Goal: Obtain resource: Download file/media

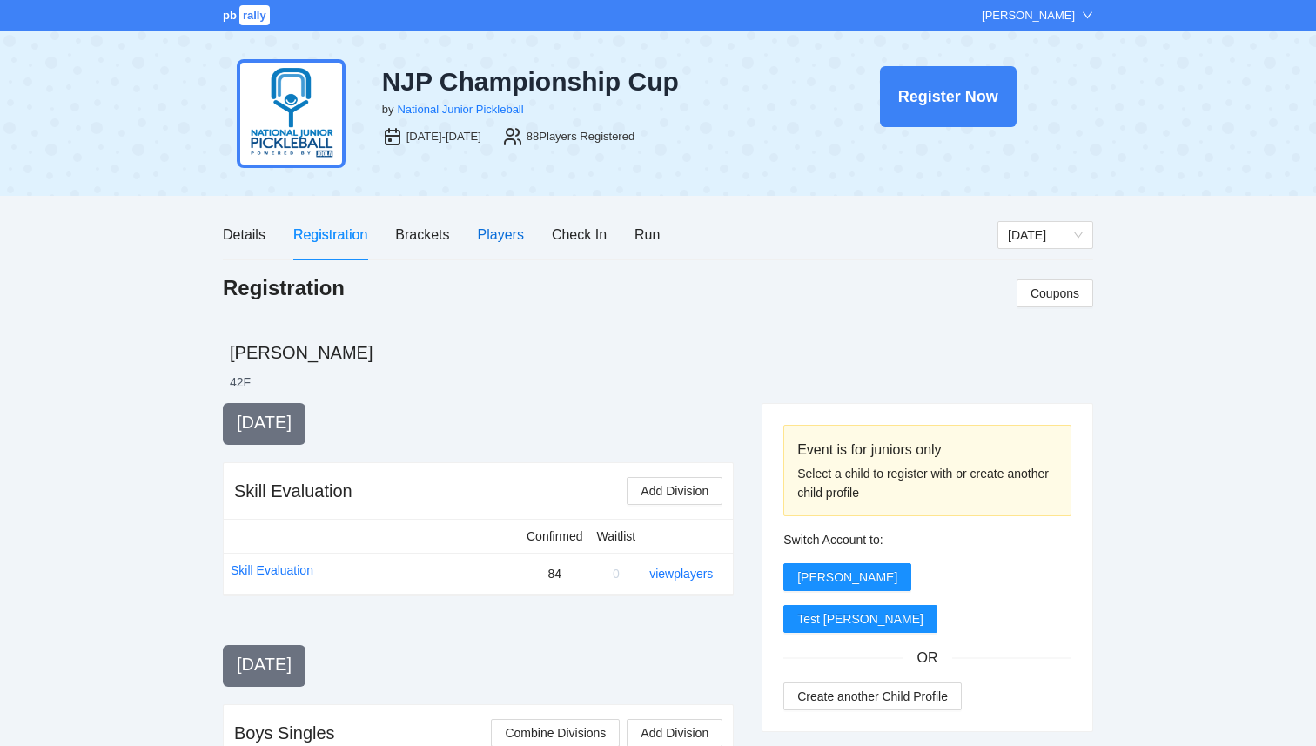
click at [499, 229] on div "Players" at bounding box center [501, 235] width 46 height 22
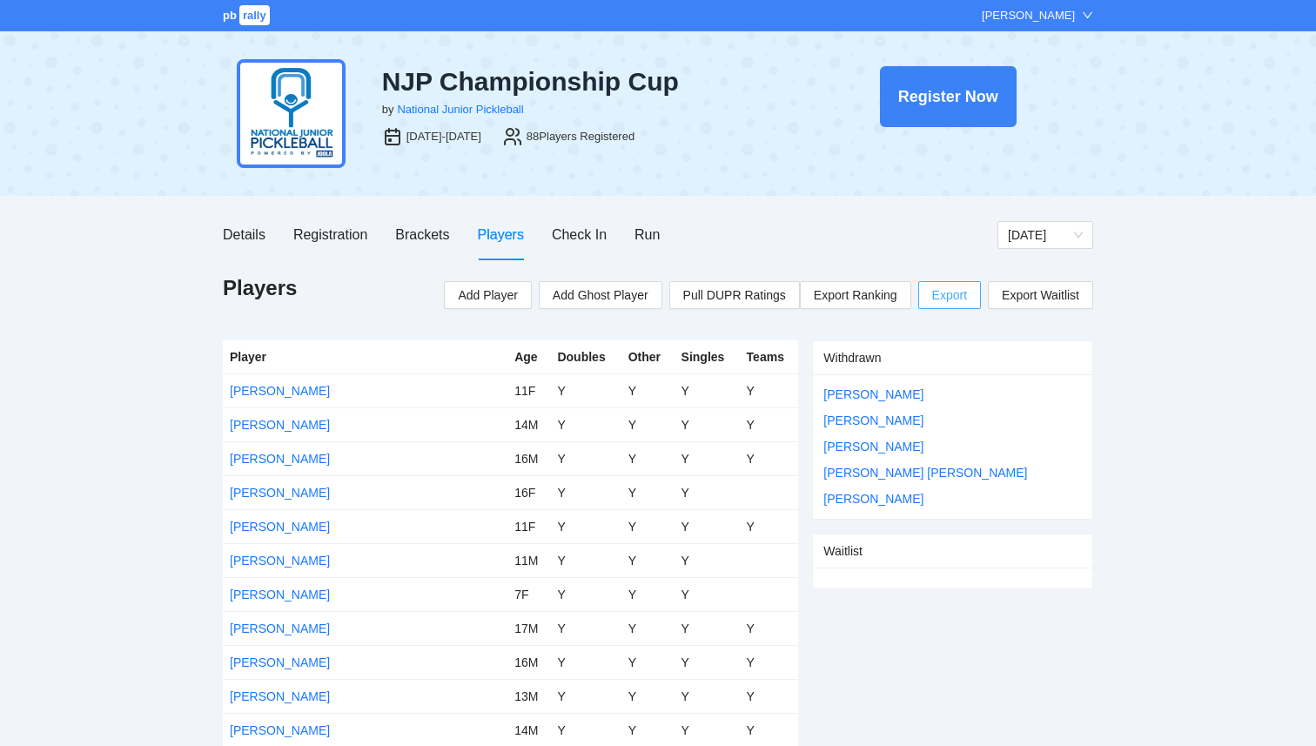
click at [936, 295] on span "Export" at bounding box center [949, 295] width 35 height 26
